Goal: Information Seeking & Learning: Learn about a topic

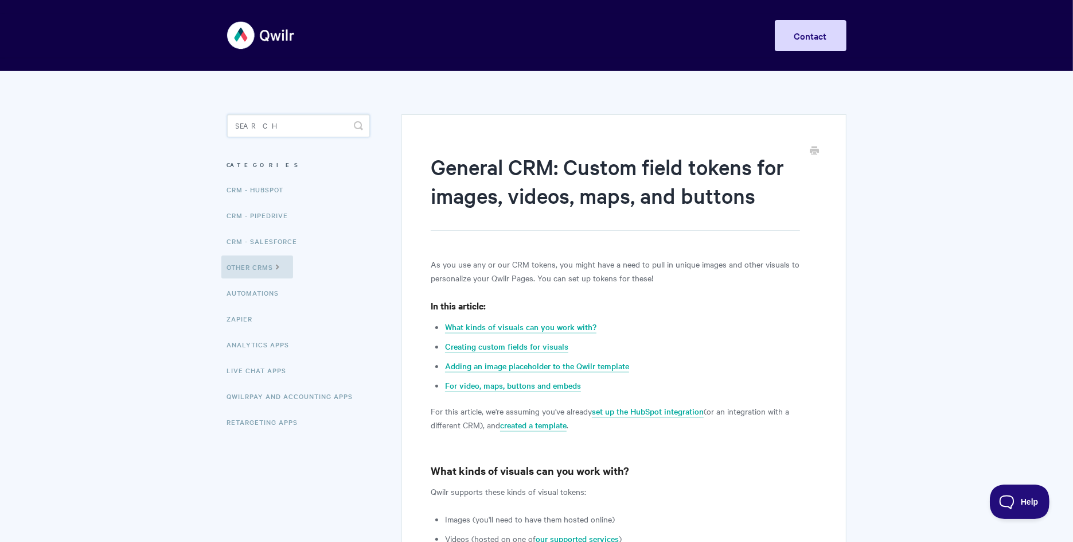
click at [274, 131] on input "Search" at bounding box center [298, 125] width 143 height 23
type input "custom field"
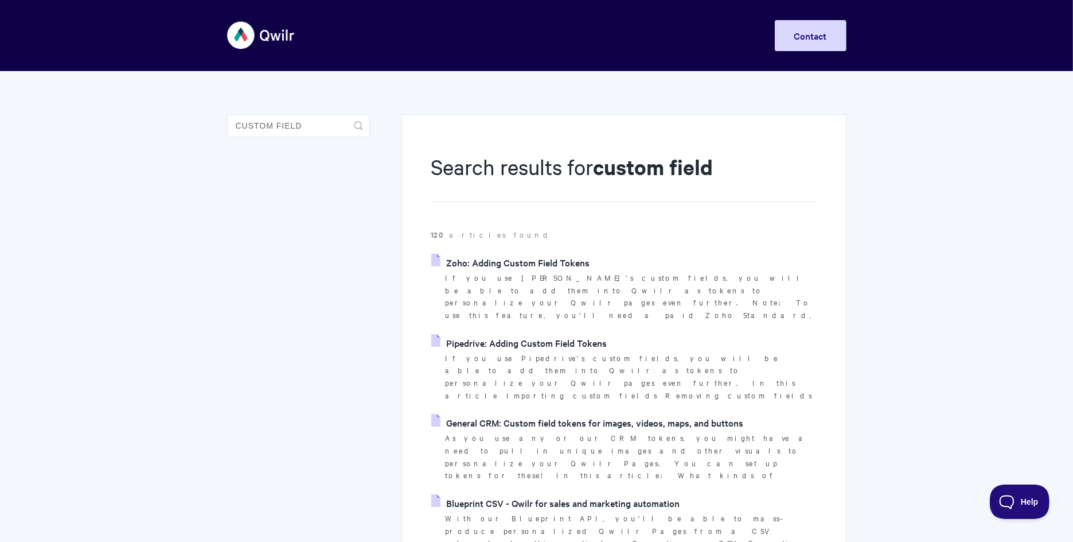
click at [527, 263] on link "Zoho: Adding Custom Field Tokens" at bounding box center [510, 262] width 158 height 17
click at [306, 120] on input "custom field" at bounding box center [298, 125] width 143 height 23
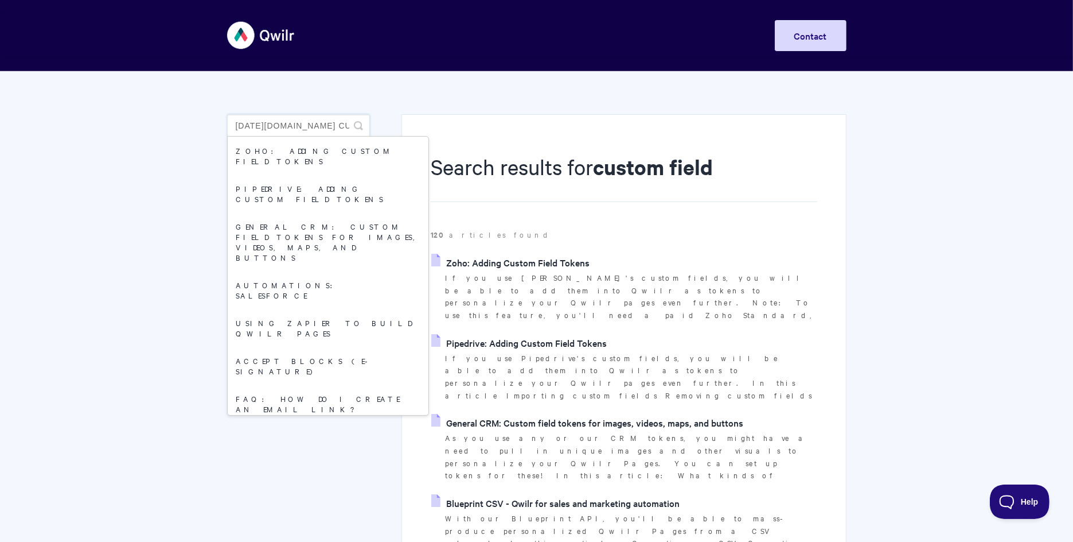
type input "[DATE][DOMAIN_NAME] custom field"
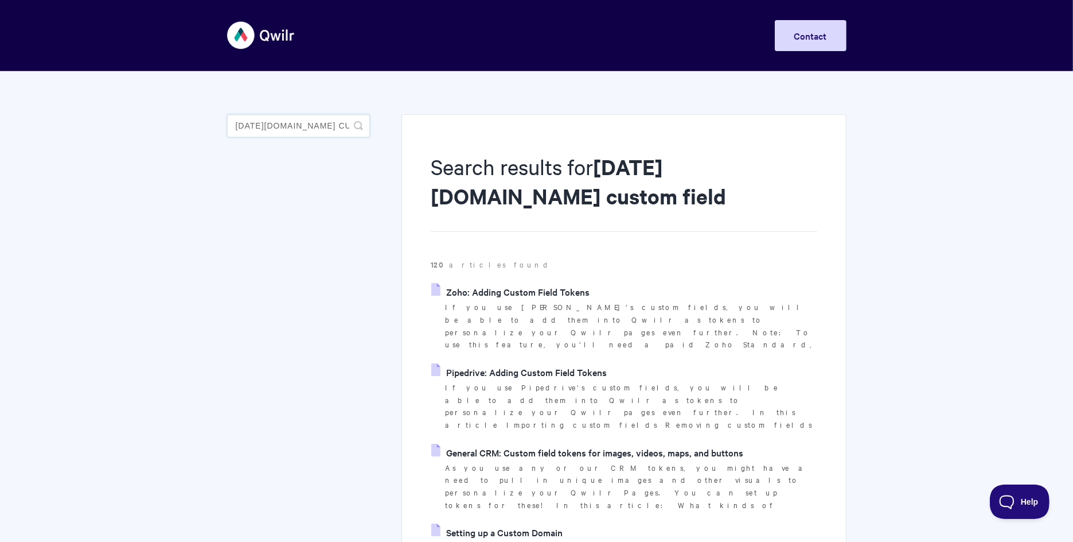
click at [248, 119] on input "[DATE][DOMAIN_NAME] custom field" at bounding box center [298, 125] width 143 height 23
type input "input field"
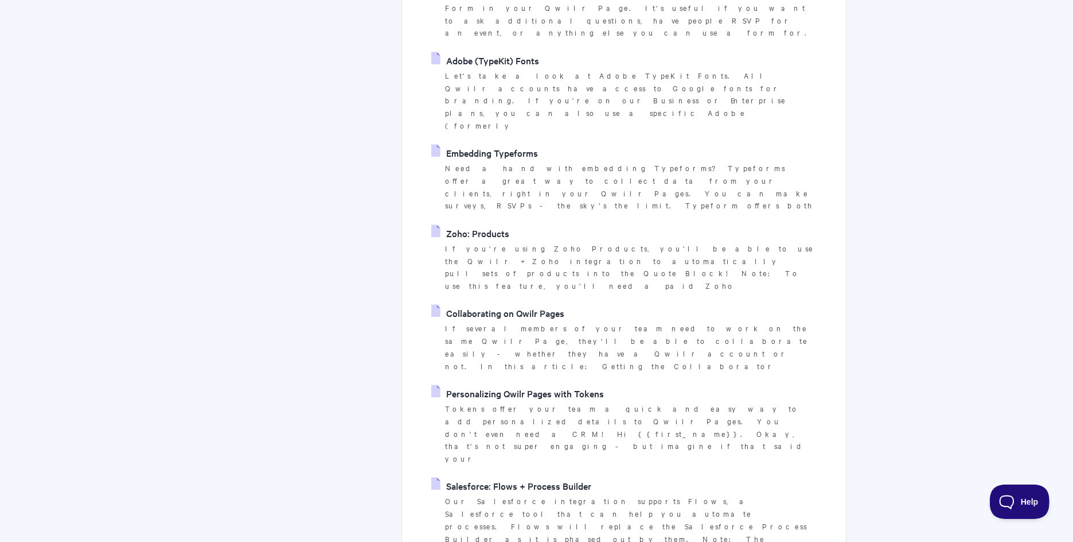
scroll to position [2645, 0]
